Goal: Task Accomplishment & Management: Use online tool/utility

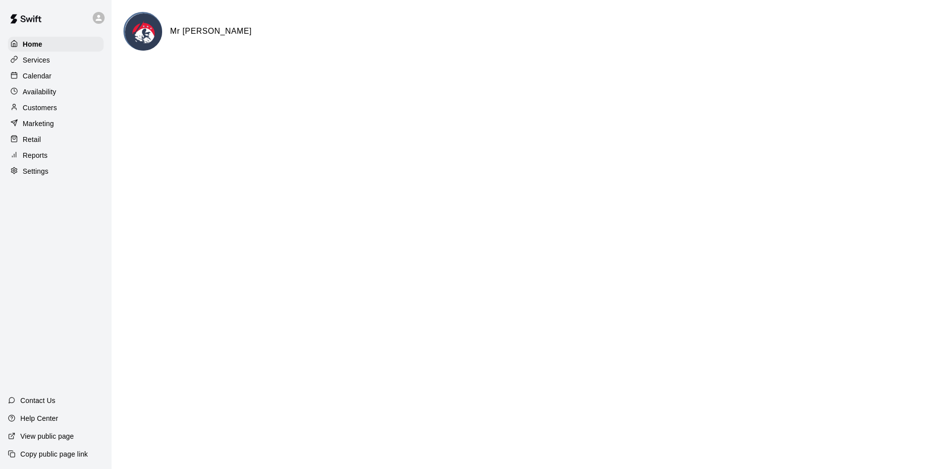
click at [45, 80] on p "Calendar" at bounding box center [37, 76] width 29 height 10
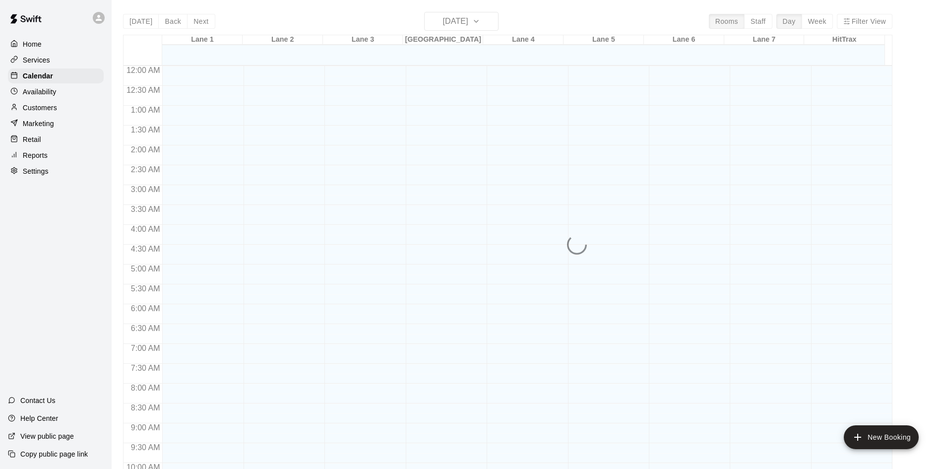
scroll to position [508, 0]
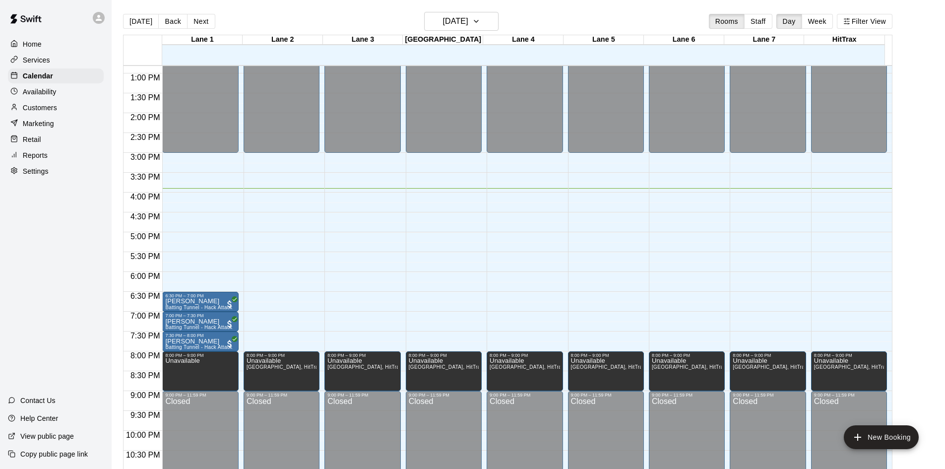
click at [70, 308] on div "Home Services Calendar Availability Customers Marketing Retail Reports Settings…" at bounding box center [56, 234] width 112 height 469
click at [66, 293] on div "Home Services Calendar Availability Customers Marketing Retail Reports Settings…" at bounding box center [56, 234] width 112 height 469
click at [95, 298] on div "Home Services Calendar Availability Customers Marketing Retail Reports Settings…" at bounding box center [56, 234] width 112 height 469
click at [404, 12] on div "[DATE] Back [DATE][DATE] Rooms Staff Day Week Filter View" at bounding box center [507, 23] width 769 height 23
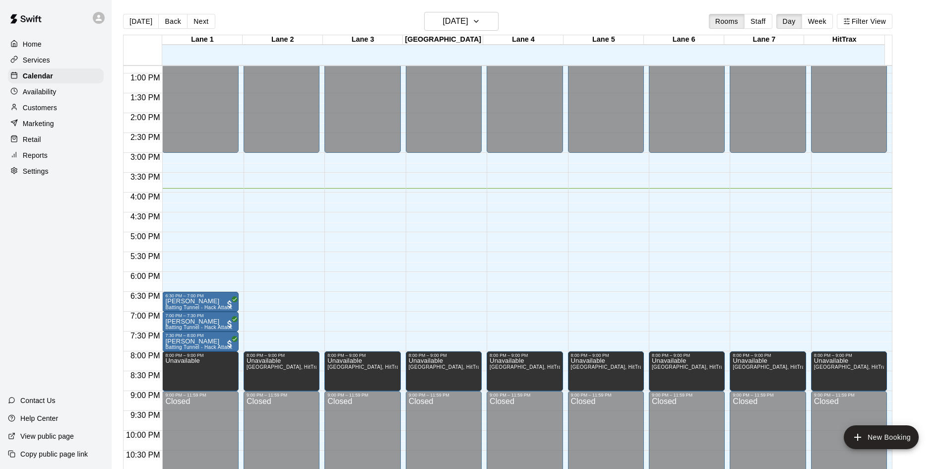
click at [529, 13] on div "[DATE] Back [DATE][DATE] Rooms Staff Day Week Filter View" at bounding box center [507, 23] width 769 height 23
click at [530, 13] on div "[DATE] Back [DATE][DATE] Rooms Staff Day Week Filter View" at bounding box center [507, 23] width 769 height 23
click at [642, 22] on div "[DATE] Back [DATE][DATE] Rooms Staff Day Week Filter View" at bounding box center [507, 23] width 769 height 23
click at [697, 18] on div "[DATE] Back [DATE][DATE] Rooms Staff Day Week Filter View" at bounding box center [507, 23] width 769 height 23
click at [627, 13] on div "[DATE] Back [DATE][DATE] Rooms Staff Day Week Filter View" at bounding box center [507, 23] width 769 height 23
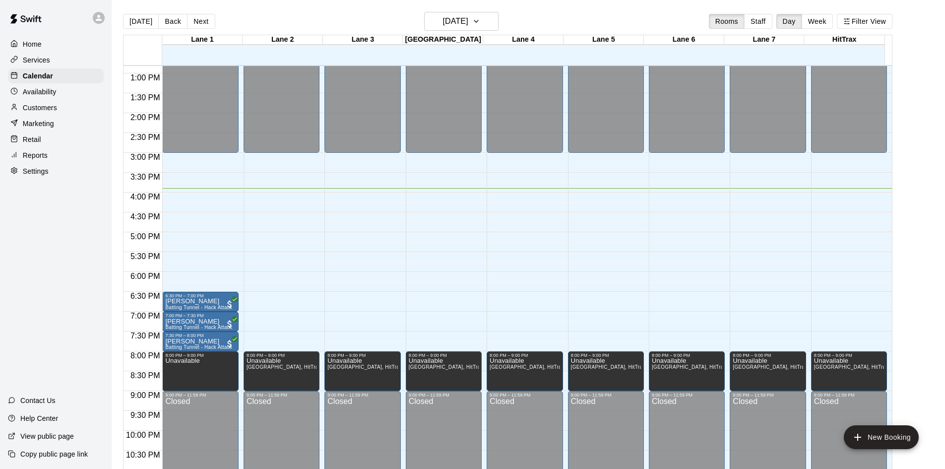
drag, startPoint x: 562, startPoint y: 15, endPoint x: 527, endPoint y: 14, distance: 35.2
click at [559, 15] on div "[DATE] Back [DATE][DATE] Rooms Staff Day Week Filter View" at bounding box center [507, 23] width 769 height 23
drag, startPoint x: 513, startPoint y: 14, endPoint x: 451, endPoint y: 14, distance: 61.5
click at [512, 14] on div "[DATE] Back [DATE][DATE] Rooms Staff Day Week Filter View" at bounding box center [507, 23] width 769 height 23
click at [54, 213] on div "Home Services Calendar Availability Customers Marketing Retail Reports Settings…" at bounding box center [56, 234] width 112 height 469
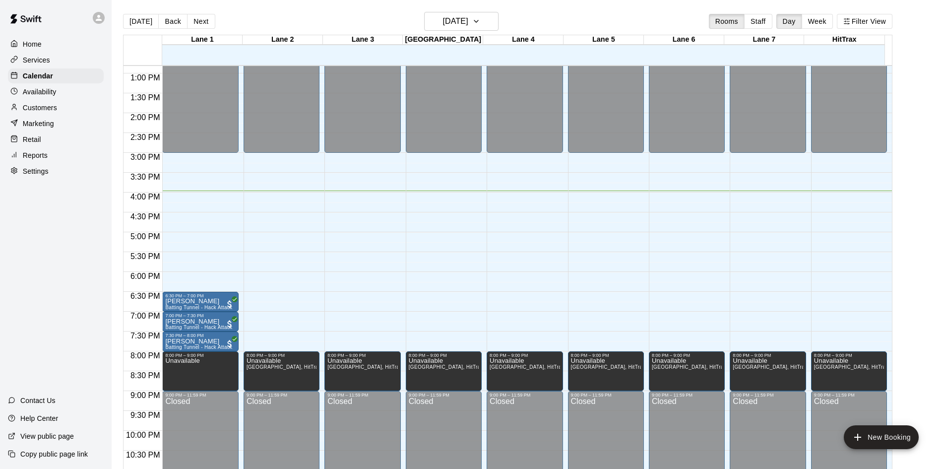
click at [63, 284] on div "Home Services Calendar Availability Customers Marketing Retail Reports Settings…" at bounding box center [56, 234] width 112 height 469
